Goal: Register for event/course

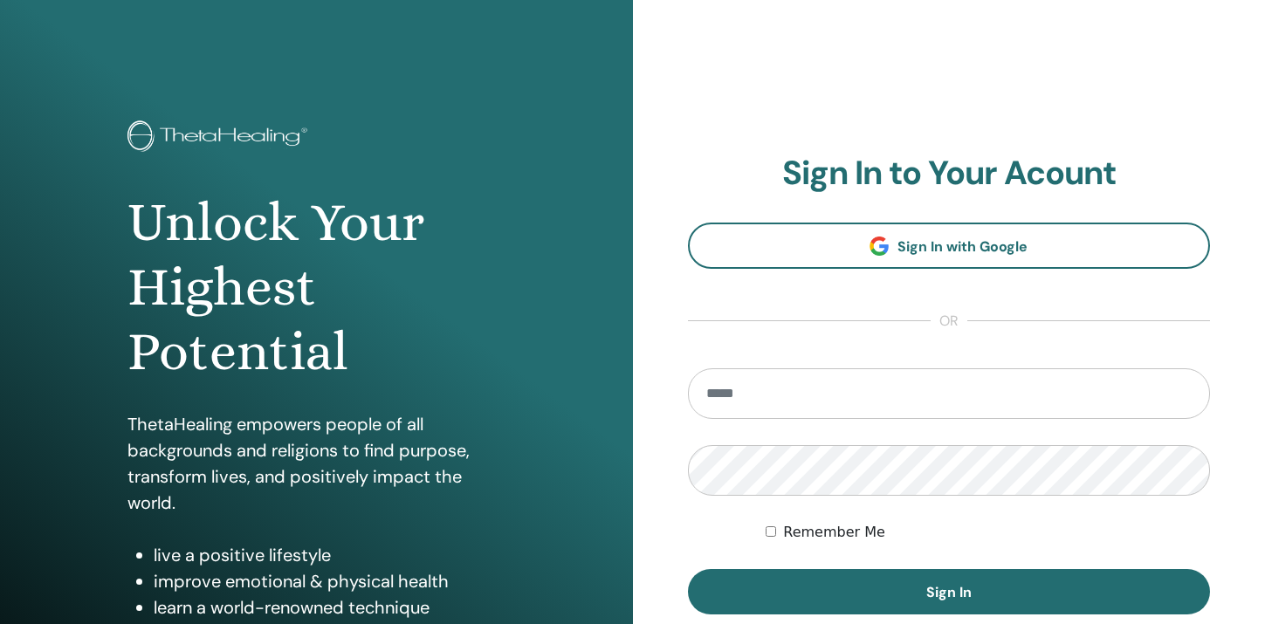
click at [745, 395] on input "email" at bounding box center [949, 393] width 523 height 51
type input "**********"
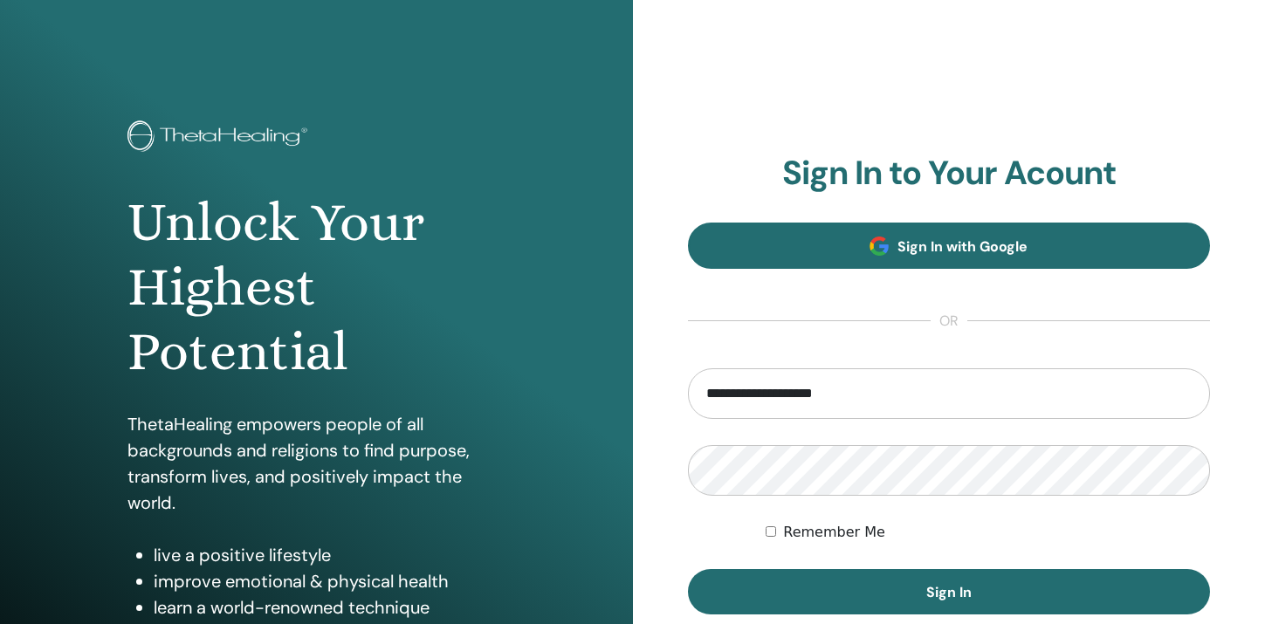
click at [939, 242] on span "Sign In with Google" at bounding box center [962, 246] width 130 height 18
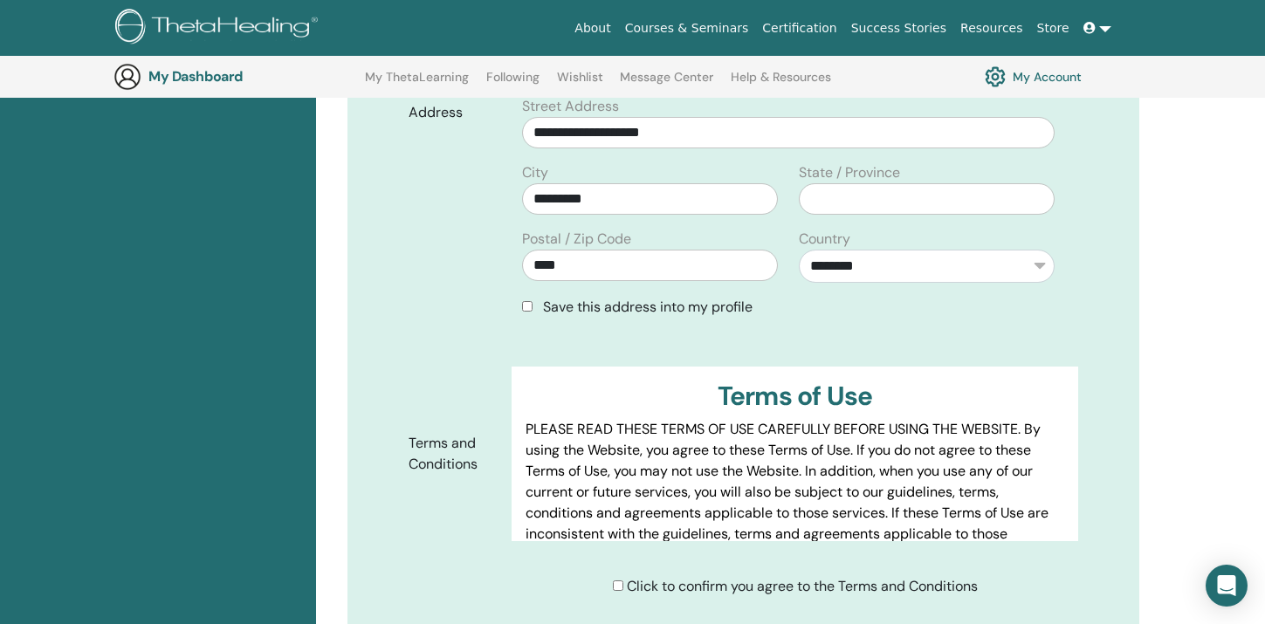
scroll to position [625, 0]
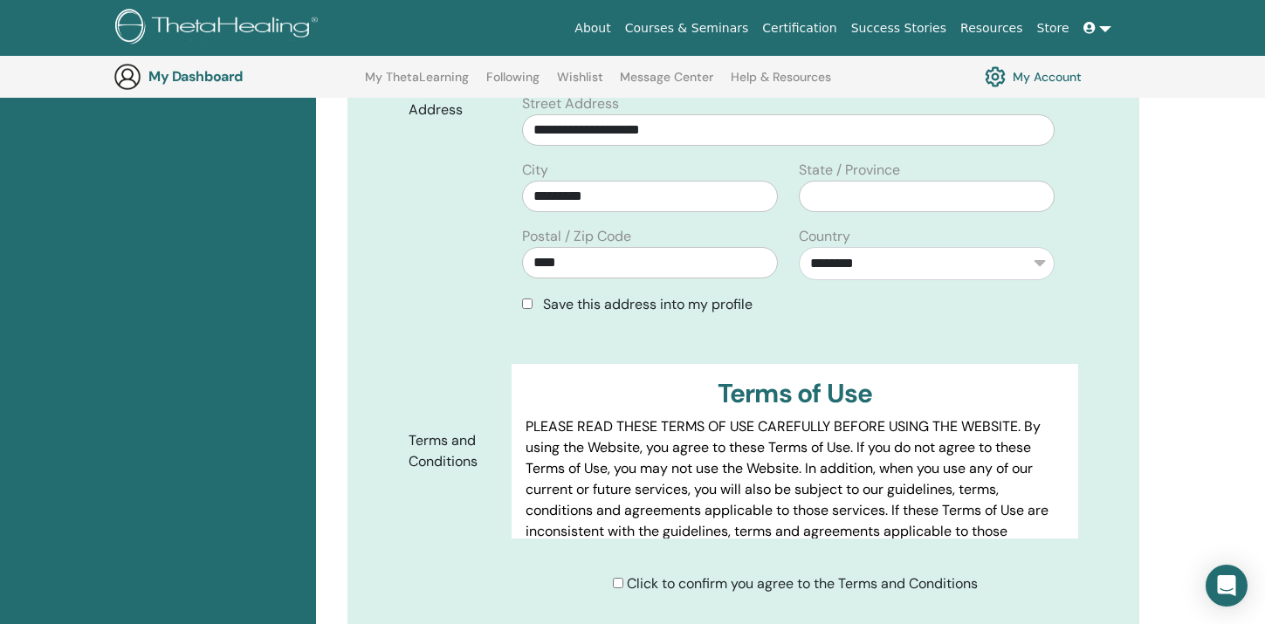
type input "*********"
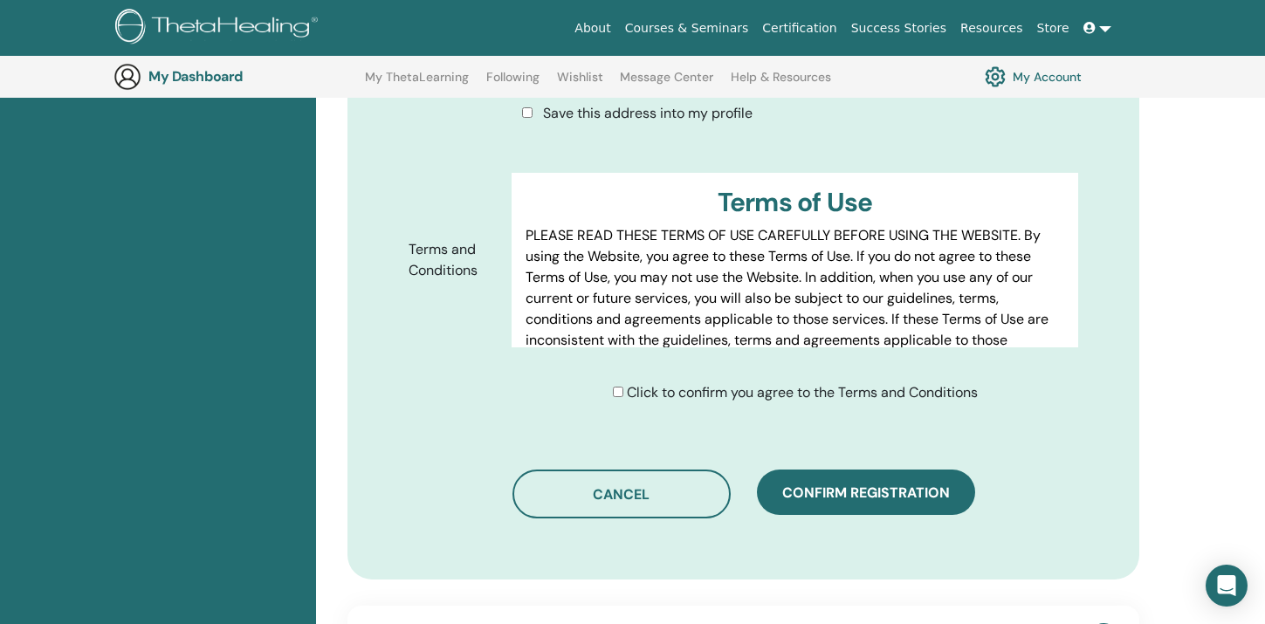
scroll to position [818, 0]
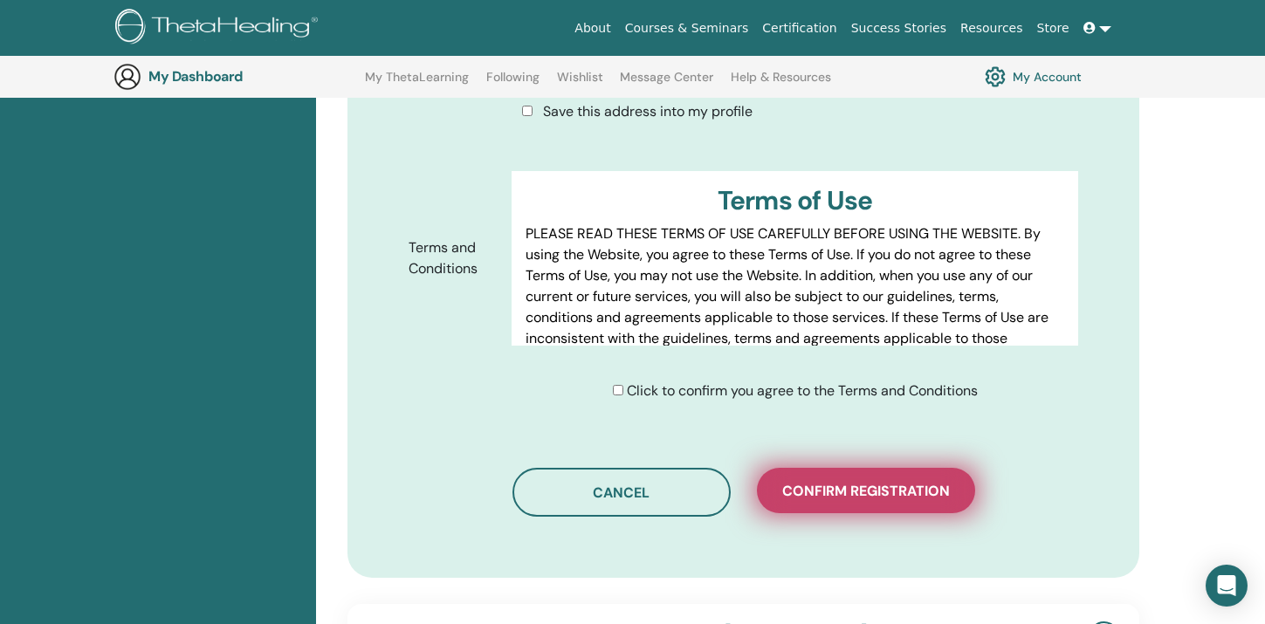
click at [815, 499] on span "Confirm registration" at bounding box center [866, 491] width 168 height 18
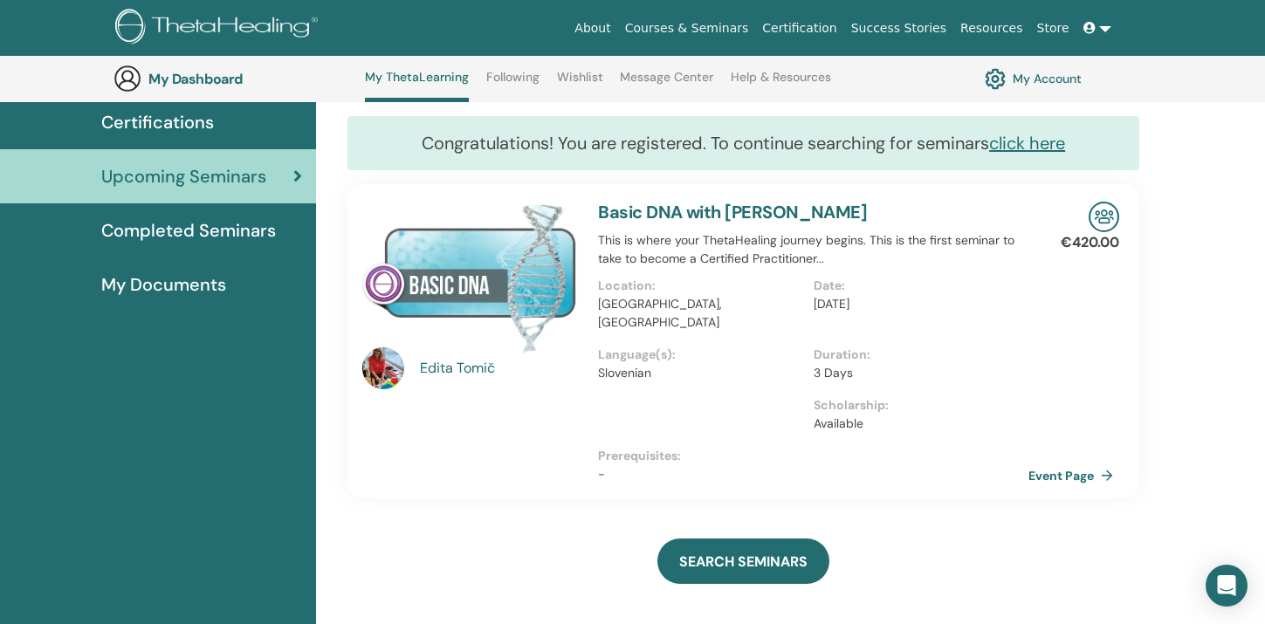
scroll to position [143, 0]
click at [1031, 77] on link "My Account" at bounding box center [1033, 79] width 97 height 30
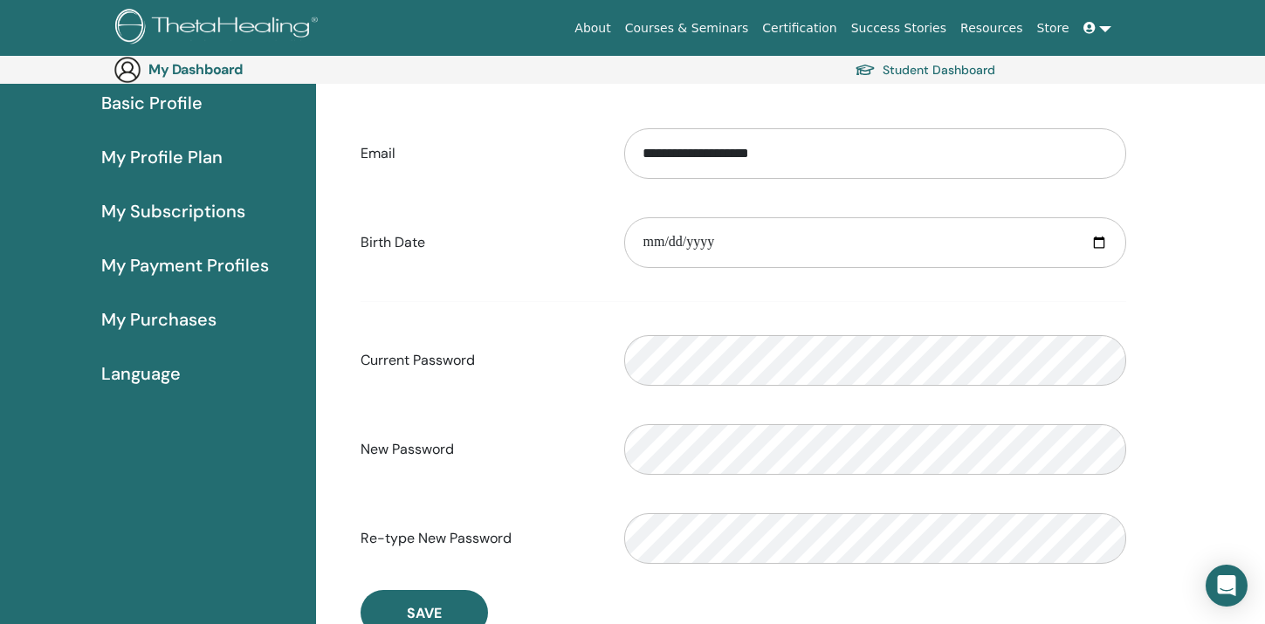
scroll to position [166, 0]
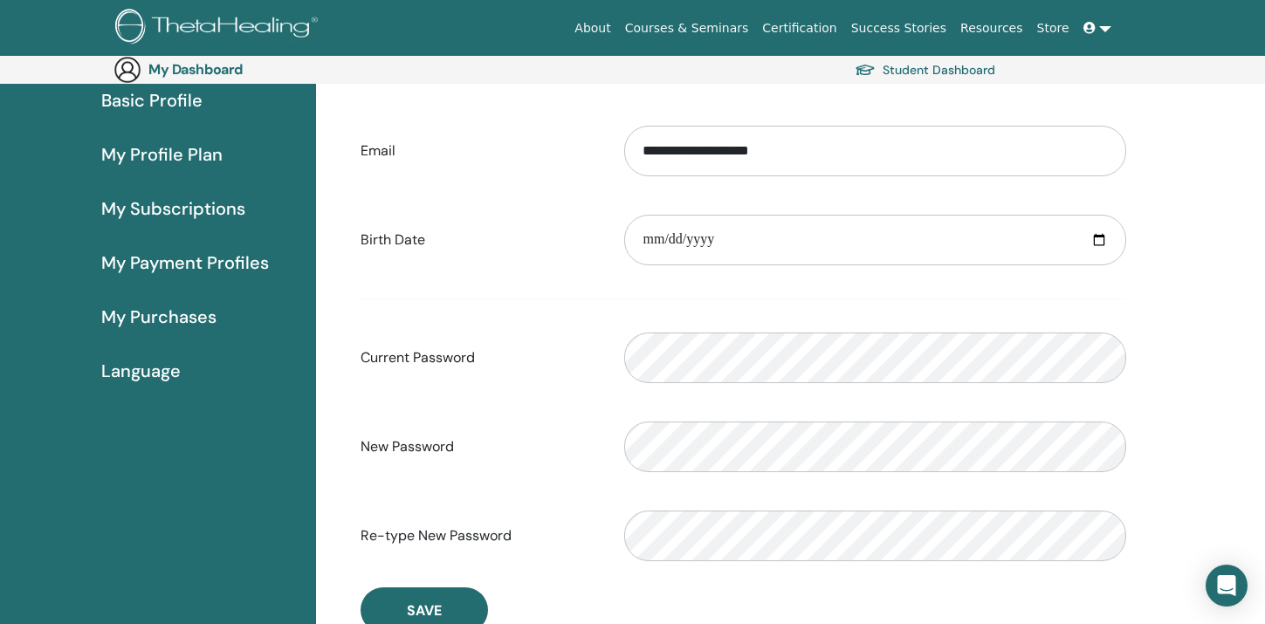
click at [570, 395] on div "Current Password Please enter a valid password" at bounding box center [743, 357] width 792 height 75
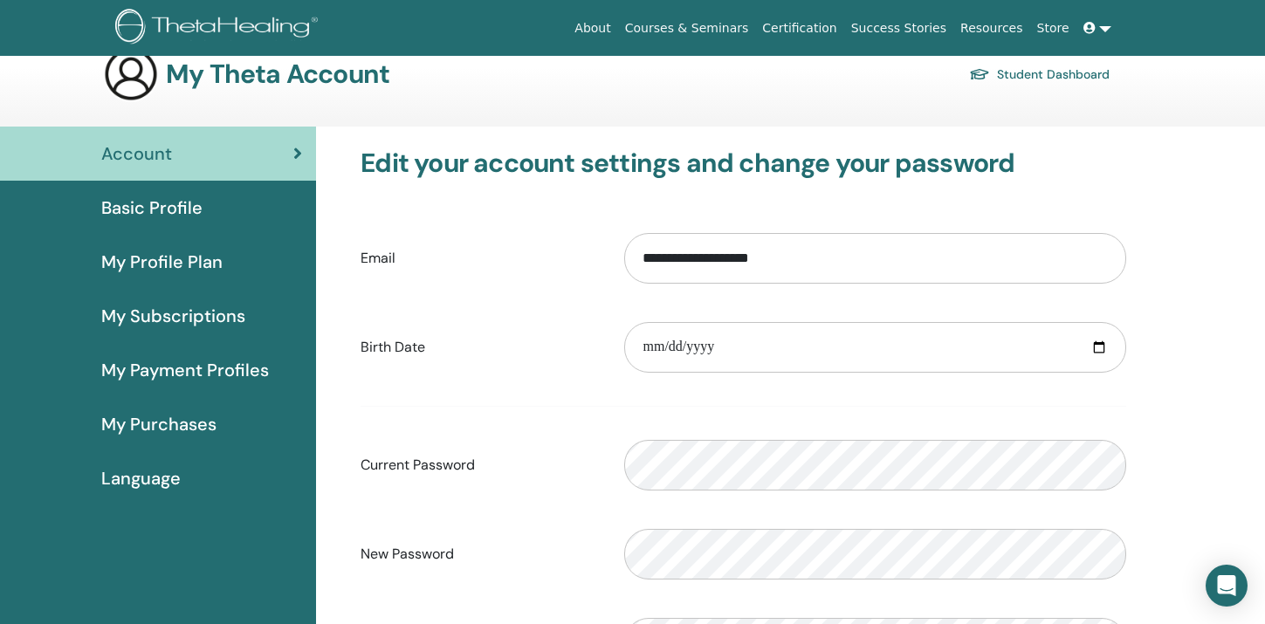
scroll to position [31, 0]
